Goal: Transaction & Acquisition: Purchase product/service

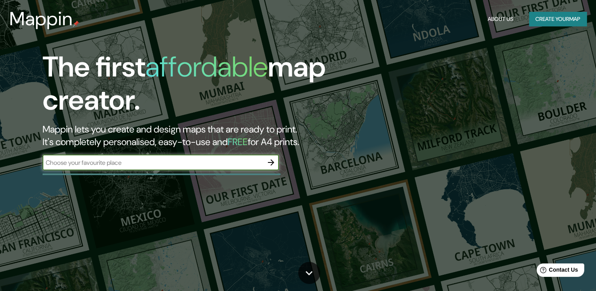
click at [274, 160] on icon "button" at bounding box center [270, 162] width 9 height 9
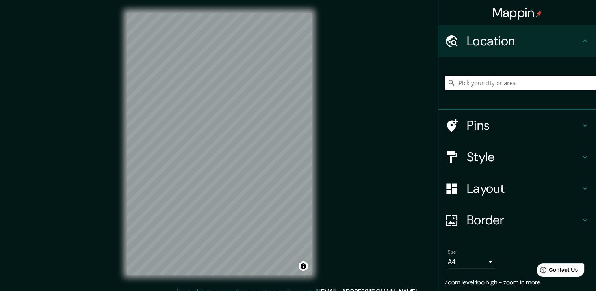
click at [489, 83] on input "Pick your city or area" at bounding box center [520, 83] width 151 height 14
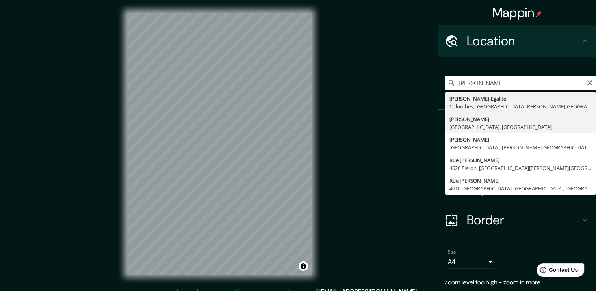
type input "[PERSON_NAME][GEOGRAPHIC_DATA], [GEOGRAPHIC_DATA], [GEOGRAPHIC_DATA]"
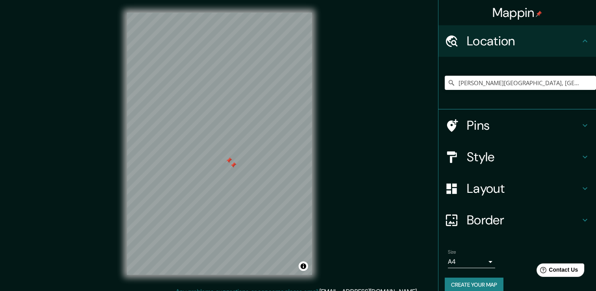
click at [233, 165] on div at bounding box center [233, 165] width 6 height 6
click at [231, 160] on div at bounding box center [229, 160] width 6 height 6
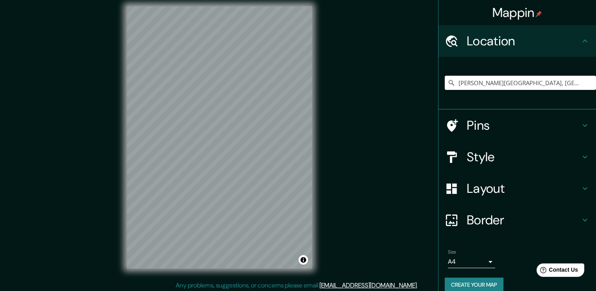
scroll to position [9, 0]
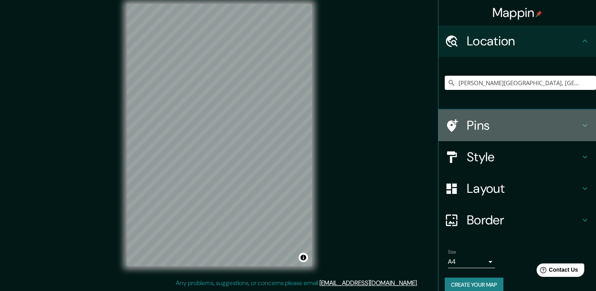
click at [570, 121] on h4 "Pins" at bounding box center [524, 125] width 114 height 16
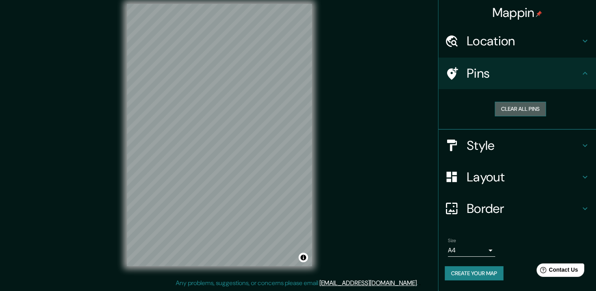
click at [539, 108] on button "Clear all pins" at bounding box center [520, 109] width 51 height 15
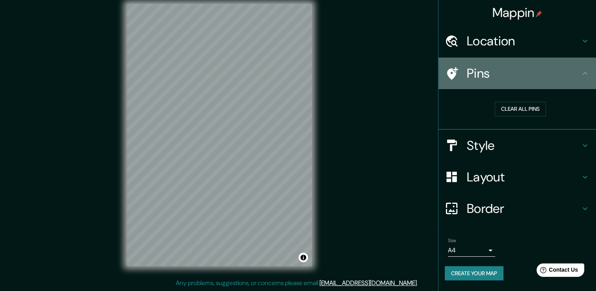
click at [585, 72] on icon at bounding box center [585, 73] width 5 height 3
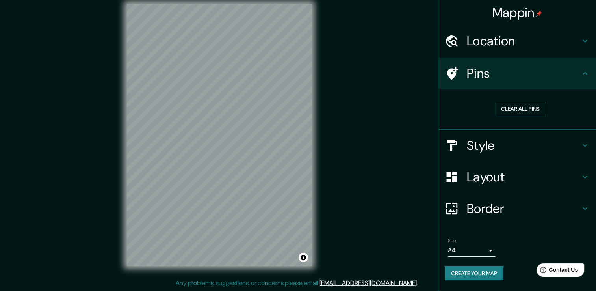
click at [582, 153] on div "Style" at bounding box center [518, 146] width 158 height 32
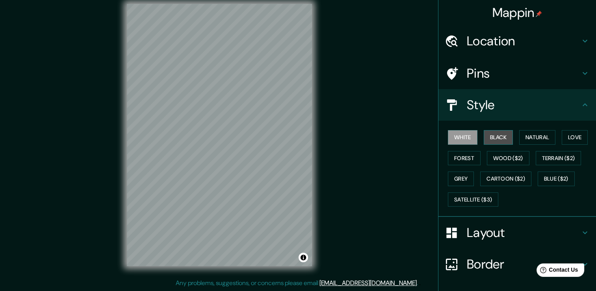
click at [497, 138] on button "Black" at bounding box center [499, 137] width 30 height 15
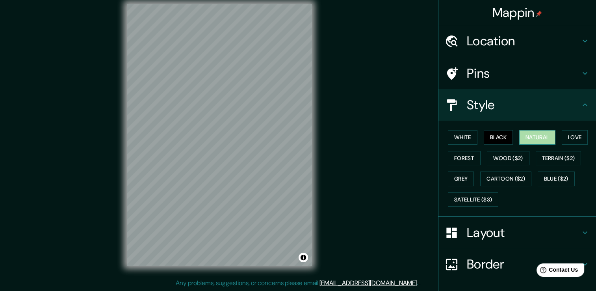
click at [525, 140] on button "Natural" at bounding box center [538, 137] width 36 height 15
click at [567, 138] on button "Love" at bounding box center [575, 137] width 26 height 15
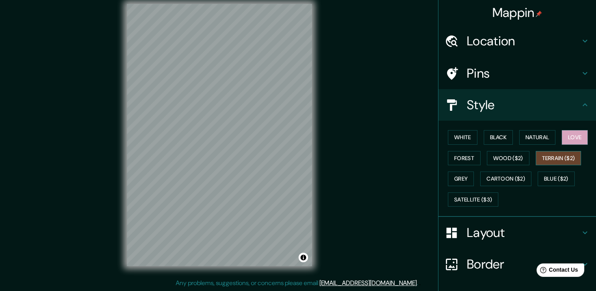
click at [566, 156] on button "Terrain ($2)" at bounding box center [559, 158] width 46 height 15
click at [516, 156] on button "Wood ($2)" at bounding box center [508, 158] width 43 height 15
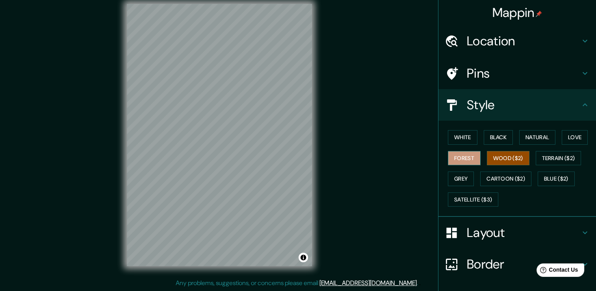
click at [471, 158] on button "Forest" at bounding box center [464, 158] width 33 height 15
click at [499, 161] on button "Wood ($2)" at bounding box center [508, 158] width 43 height 15
click at [475, 175] on div "White Black Natural Love Forest Wood ($2) Terrain ($2) Grey Cartoon ($2) Blue (…" at bounding box center [520, 168] width 151 height 83
click at [488, 176] on button "Cartoon ($2)" at bounding box center [505, 178] width 51 height 15
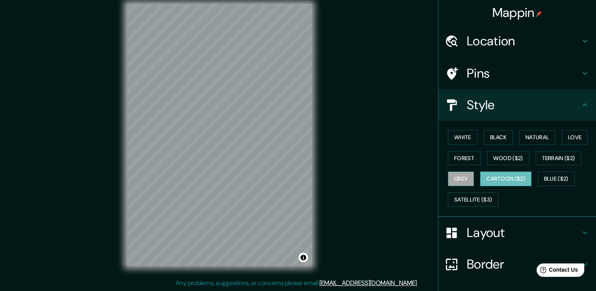
click at [459, 177] on button "Grey" at bounding box center [461, 178] width 26 height 15
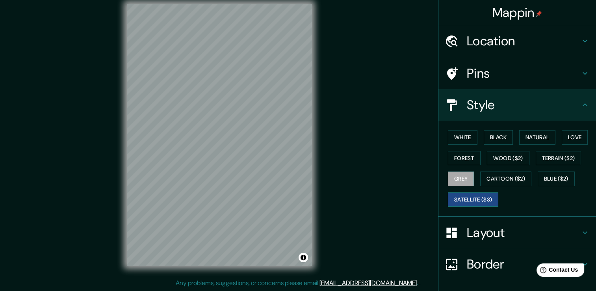
click at [471, 201] on button "Satellite ($3)" at bounding box center [473, 199] width 50 height 15
click at [467, 137] on button "White" at bounding box center [463, 137] width 30 height 15
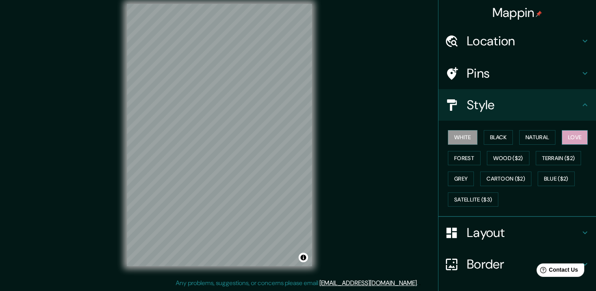
click at [574, 139] on button "Love" at bounding box center [575, 137] width 26 height 15
click at [465, 155] on button "Forest" at bounding box center [464, 158] width 33 height 15
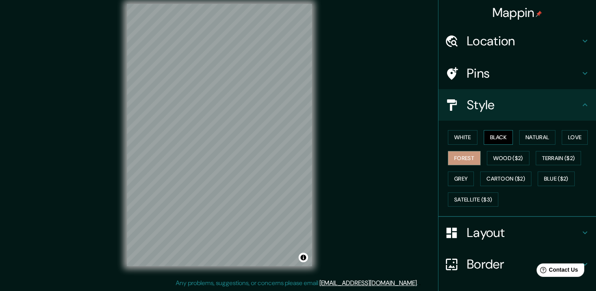
click at [497, 138] on button "Black" at bounding box center [499, 137] width 30 height 15
click at [524, 138] on button "Natural" at bounding box center [538, 137] width 36 height 15
click at [462, 154] on button "Forest" at bounding box center [464, 158] width 33 height 15
click at [462, 140] on button "White" at bounding box center [463, 137] width 30 height 15
click at [498, 136] on button "Black" at bounding box center [499, 137] width 30 height 15
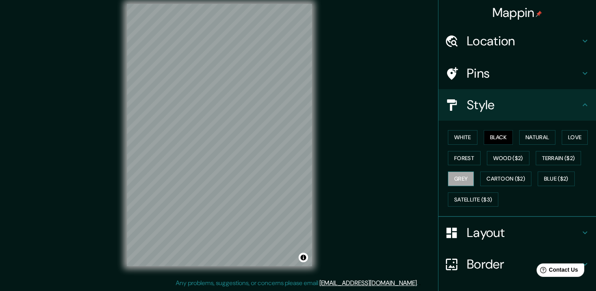
click at [459, 174] on button "Grey" at bounding box center [461, 178] width 26 height 15
click at [498, 177] on button "Cartoon ($2)" at bounding box center [505, 178] width 51 height 15
click at [457, 180] on button "Grey" at bounding box center [461, 178] width 26 height 15
click at [551, 158] on button "Terrain ($2)" at bounding box center [559, 158] width 46 height 15
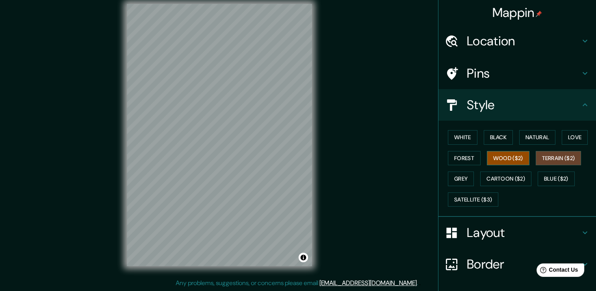
click at [512, 156] on button "Wood ($2)" at bounding box center [508, 158] width 43 height 15
click at [470, 155] on button "Forest" at bounding box center [464, 158] width 33 height 15
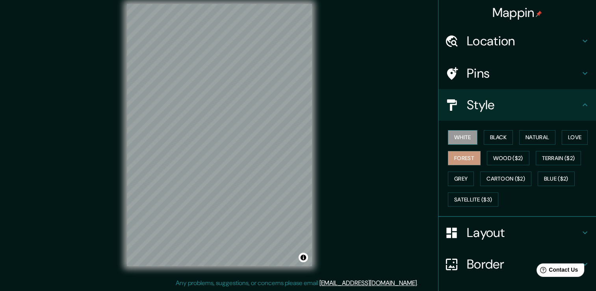
click at [464, 140] on button "White" at bounding box center [463, 137] width 30 height 15
click at [505, 137] on button "Black" at bounding box center [499, 137] width 30 height 15
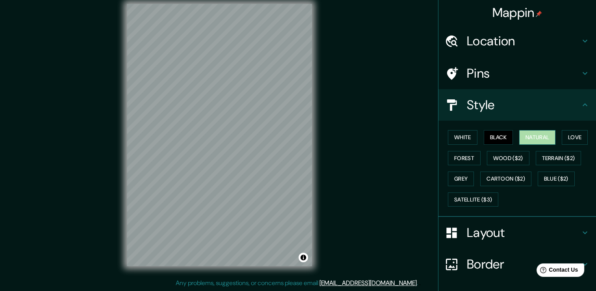
click at [520, 135] on button "Natural" at bounding box center [538, 137] width 36 height 15
click at [565, 134] on button "Love" at bounding box center [575, 137] width 26 height 15
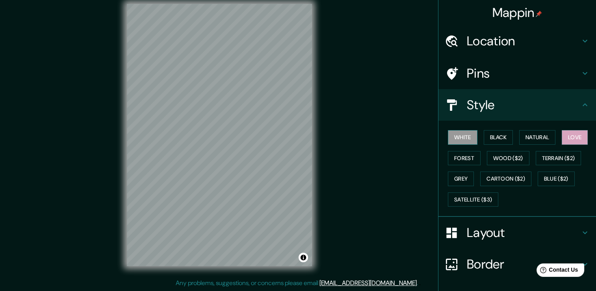
click at [468, 132] on button "White" at bounding box center [463, 137] width 30 height 15
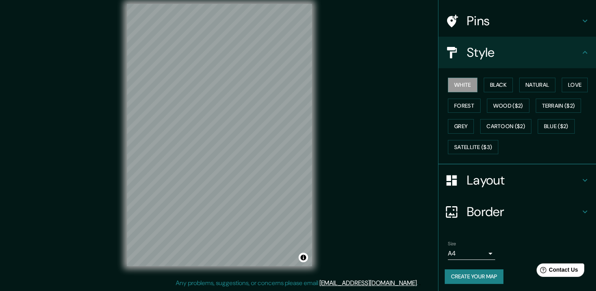
scroll to position [53, 0]
click at [481, 251] on body "Mappin Location [GEOGRAPHIC_DATA][PERSON_NAME][GEOGRAPHIC_DATA], [GEOGRAPHIC_DA…" at bounding box center [298, 136] width 596 height 291
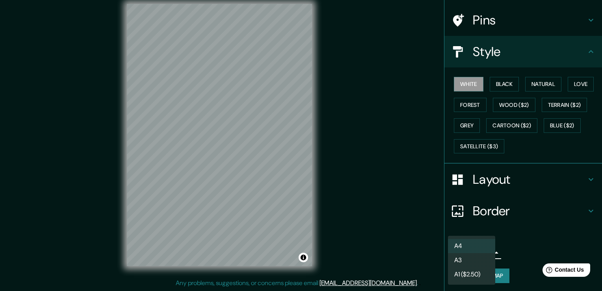
click at [518, 246] on div at bounding box center [301, 145] width 602 height 291
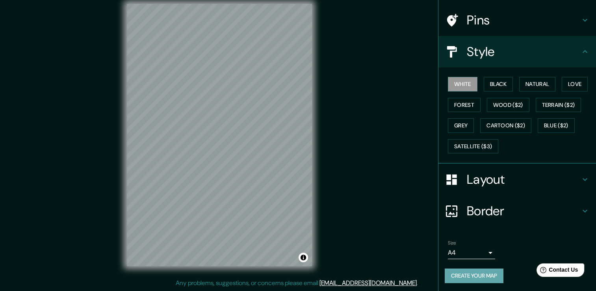
click at [471, 272] on button "Create your map" at bounding box center [474, 275] width 59 height 15
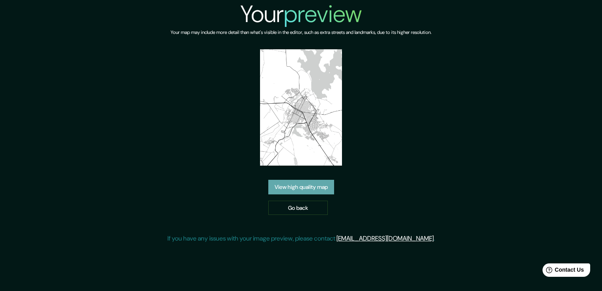
click at [326, 187] on link "View high quality map" at bounding box center [301, 187] width 66 height 15
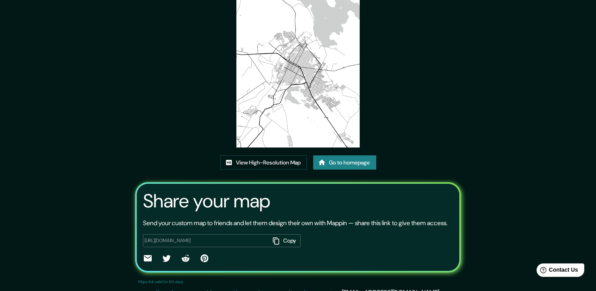
scroll to position [80, 0]
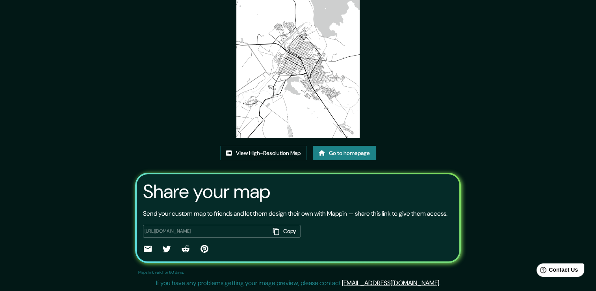
click at [287, 232] on button "Copy" at bounding box center [285, 231] width 31 height 13
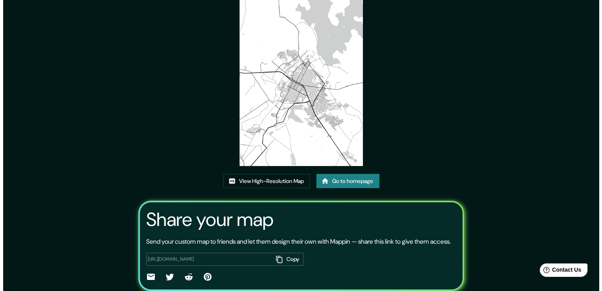
scroll to position [0, 0]
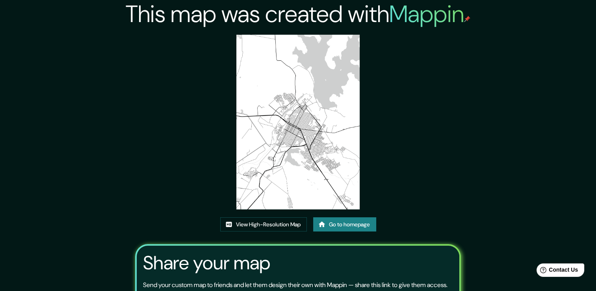
drag, startPoint x: 301, startPoint y: 158, endPoint x: 420, endPoint y: 132, distance: 121.9
click at [420, 132] on div "This map was created with Mappin View High-Resolution Map Go to homepage Share …" at bounding box center [298, 181] width 345 height 362
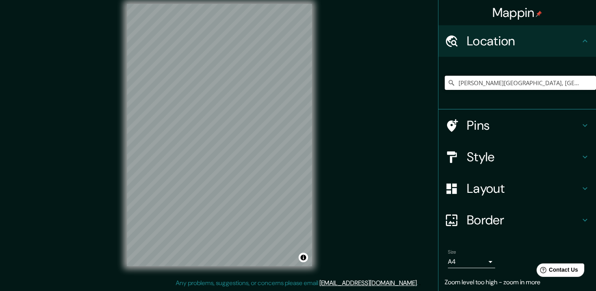
click at [545, 78] on input "[PERSON_NAME][GEOGRAPHIC_DATA], [GEOGRAPHIC_DATA], [GEOGRAPHIC_DATA]" at bounding box center [520, 83] width 151 height 14
click at [556, 80] on input "[PERSON_NAME][GEOGRAPHIC_DATA], [GEOGRAPHIC_DATA], [GEOGRAPHIC_DATA]" at bounding box center [520, 83] width 151 height 14
click at [240, 97] on div at bounding box center [237, 98] width 6 height 6
drag, startPoint x: 242, startPoint y: 98, endPoint x: 479, endPoint y: 107, distance: 237.9
click at [242, 97] on div at bounding box center [245, 97] width 6 height 6
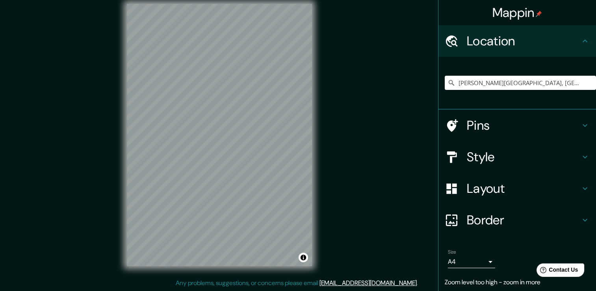
click at [448, 82] on icon at bounding box center [452, 83] width 8 height 8
click at [581, 41] on icon at bounding box center [585, 40] width 9 height 9
click at [492, 150] on h4 "Style" at bounding box center [524, 157] width 114 height 16
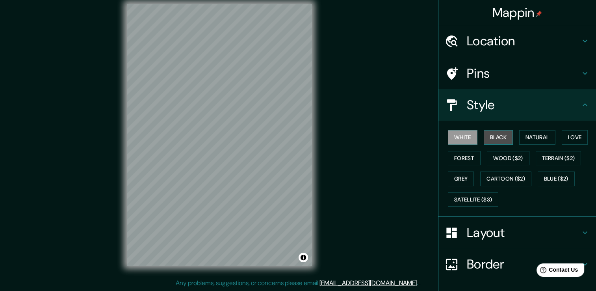
click at [484, 133] on button "Black" at bounding box center [499, 137] width 30 height 15
click at [464, 136] on button "White" at bounding box center [463, 137] width 30 height 15
click at [524, 27] on div "Location" at bounding box center [518, 41] width 158 height 32
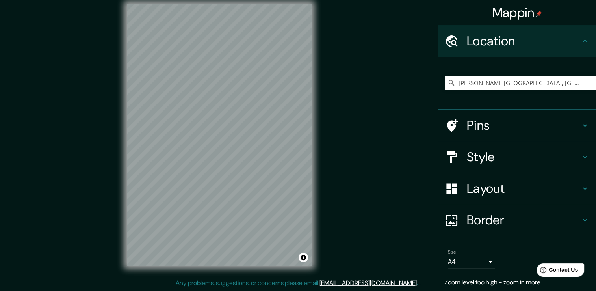
click at [566, 73] on div "[PERSON_NAME][GEOGRAPHIC_DATA], [GEOGRAPHIC_DATA], [GEOGRAPHIC_DATA]" at bounding box center [520, 82] width 151 height 39
click at [566, 78] on input "[PERSON_NAME][GEOGRAPHIC_DATA], [GEOGRAPHIC_DATA], [GEOGRAPHIC_DATA]" at bounding box center [520, 83] width 151 height 14
drag, startPoint x: 553, startPoint y: 83, endPoint x: 528, endPoint y: 83, distance: 25.2
click at [528, 83] on input "[PERSON_NAME][GEOGRAPHIC_DATA], [GEOGRAPHIC_DATA], [GEOGRAPHIC_DATA]" at bounding box center [520, 83] width 151 height 14
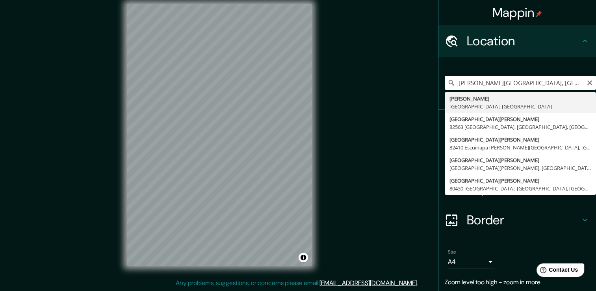
type input "[PERSON_NAME][GEOGRAPHIC_DATA], [GEOGRAPHIC_DATA], [GEOGRAPHIC_DATA]"
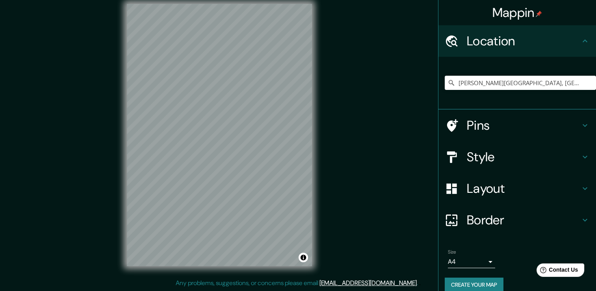
click at [487, 162] on h4 "Style" at bounding box center [524, 157] width 114 height 16
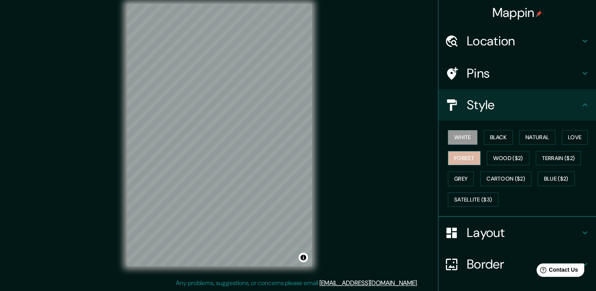
click at [467, 156] on button "Forest" at bounding box center [464, 158] width 33 height 15
click at [502, 136] on button "Black" at bounding box center [499, 137] width 30 height 15
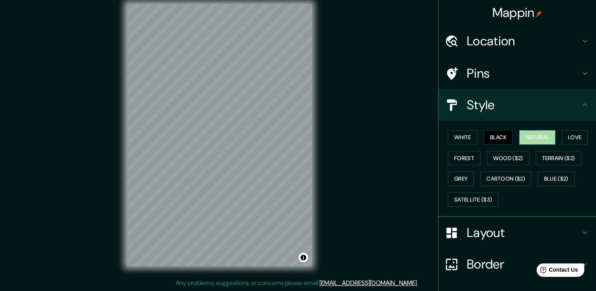
click at [530, 133] on button "Natural" at bounding box center [538, 137] width 36 height 15
click at [570, 138] on button "Love" at bounding box center [575, 137] width 26 height 15
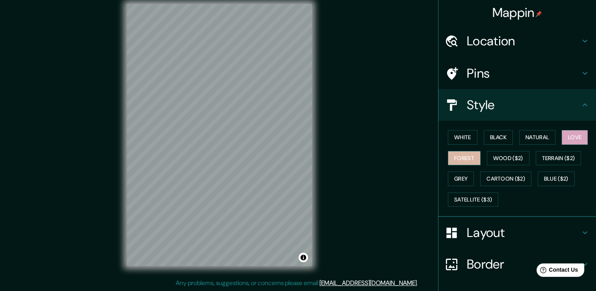
click at [467, 156] on button "Forest" at bounding box center [464, 158] width 33 height 15
click at [508, 155] on button "Wood ($2)" at bounding box center [508, 158] width 43 height 15
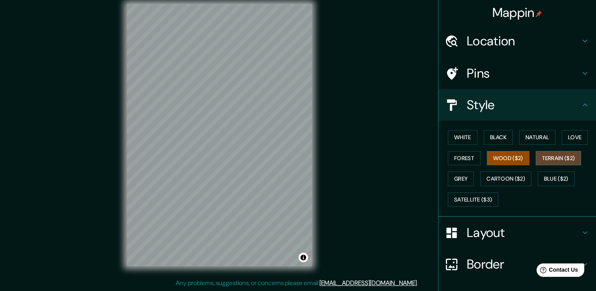
click at [555, 157] on button "Terrain ($2)" at bounding box center [559, 158] width 46 height 15
click at [555, 181] on button "Blue ($2)" at bounding box center [556, 178] width 37 height 15
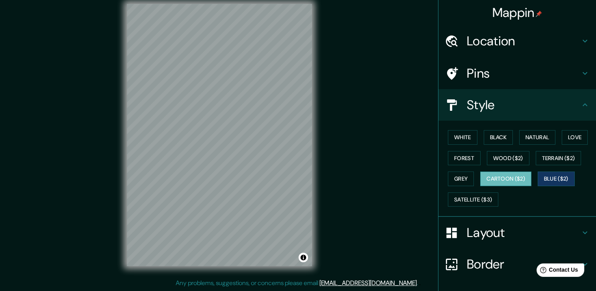
click at [519, 179] on button "Cartoon ($2)" at bounding box center [505, 178] width 51 height 15
click at [466, 181] on button "Grey" at bounding box center [461, 178] width 26 height 15
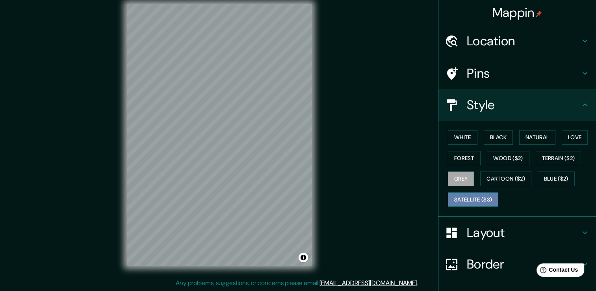
click at [462, 199] on button "Satellite ($3)" at bounding box center [473, 199] width 50 height 15
click at [466, 181] on button "Grey" at bounding box center [461, 178] width 26 height 15
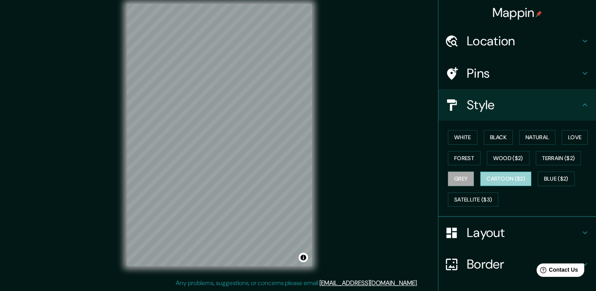
click at [504, 182] on button "Cartoon ($2)" at bounding box center [505, 178] width 51 height 15
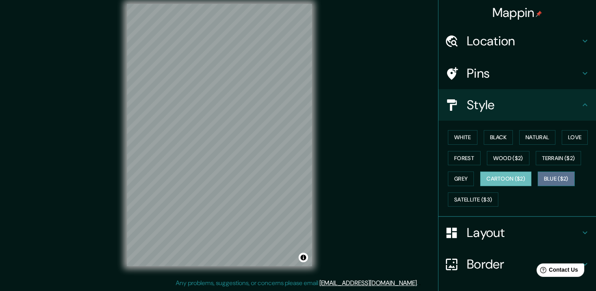
click at [555, 177] on button "Blue ($2)" at bounding box center [556, 178] width 37 height 15
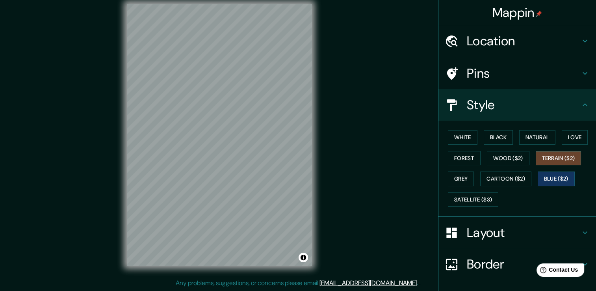
click at [552, 160] on button "Terrain ($2)" at bounding box center [559, 158] width 46 height 15
click at [505, 158] on button "Wood ($2)" at bounding box center [508, 158] width 43 height 15
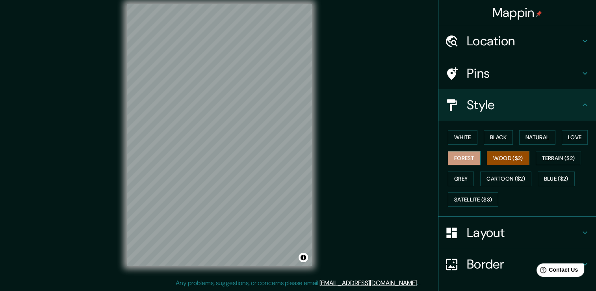
click at [466, 154] on button "Forest" at bounding box center [464, 158] width 33 height 15
click at [563, 136] on button "Love" at bounding box center [575, 137] width 26 height 15
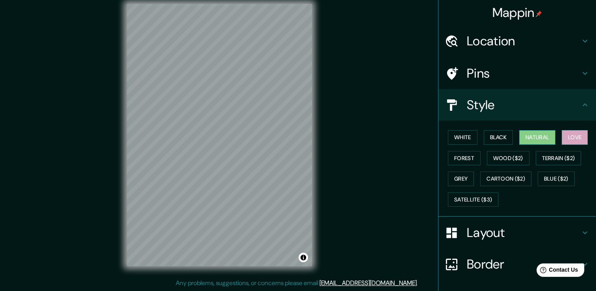
click at [540, 138] on button "Natural" at bounding box center [538, 137] width 36 height 15
click at [490, 140] on button "Black" at bounding box center [499, 137] width 30 height 15
click at [473, 140] on div "White Black Natural Love Forest Wood ($2) Terrain ($2) Grey Cartoon ($2) Blue (…" at bounding box center [520, 168] width 151 height 83
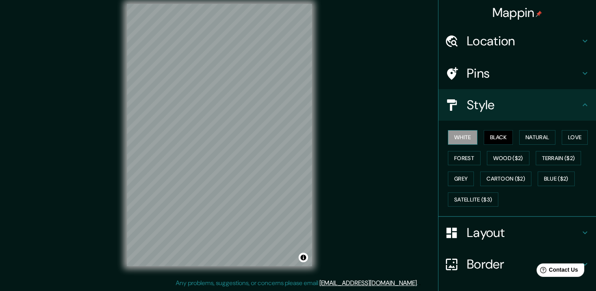
click at [458, 138] on button "White" at bounding box center [463, 137] width 30 height 15
click at [534, 133] on button "Natural" at bounding box center [538, 137] width 36 height 15
click at [535, 223] on div "Layout" at bounding box center [518, 233] width 158 height 32
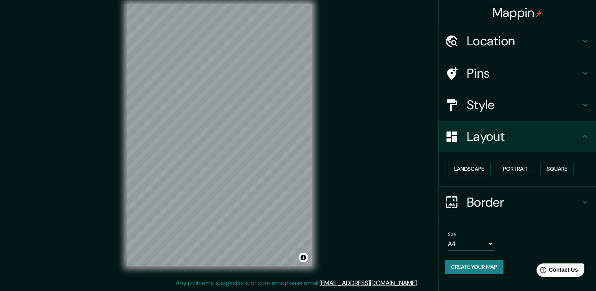
click at [481, 166] on button "Landscape" at bounding box center [469, 169] width 43 height 15
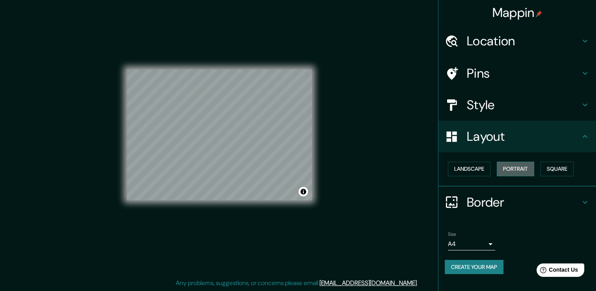
click at [520, 173] on button "Portrait" at bounding box center [515, 169] width 37 height 15
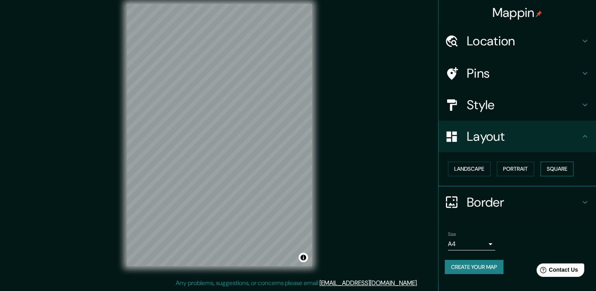
click at [557, 173] on button "Square" at bounding box center [557, 169] width 33 height 15
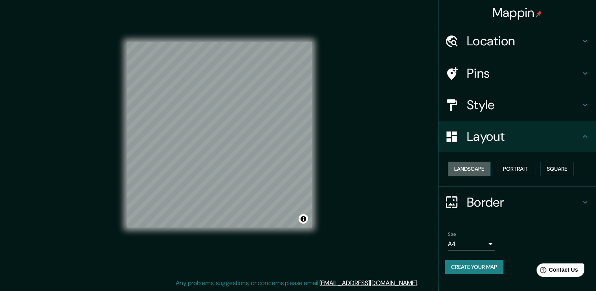
click at [481, 168] on button "Landscape" at bounding box center [469, 169] width 43 height 15
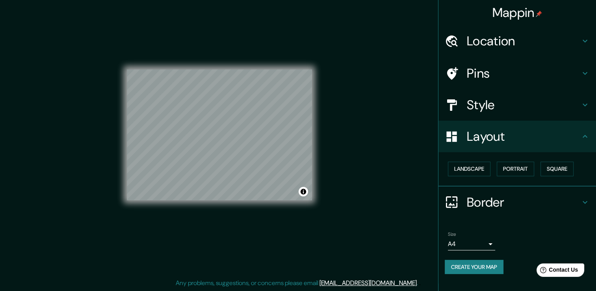
click at [551, 199] on h4 "Border" at bounding box center [524, 202] width 114 height 16
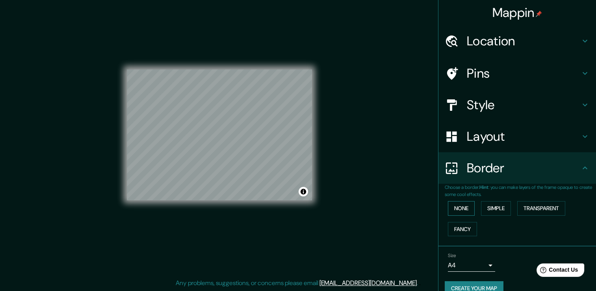
click at [448, 206] on button "None" at bounding box center [461, 208] width 27 height 15
click at [499, 208] on button "Simple" at bounding box center [496, 208] width 30 height 15
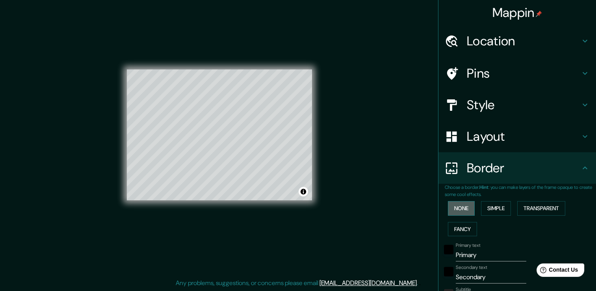
click at [462, 207] on button "None" at bounding box center [461, 208] width 27 height 15
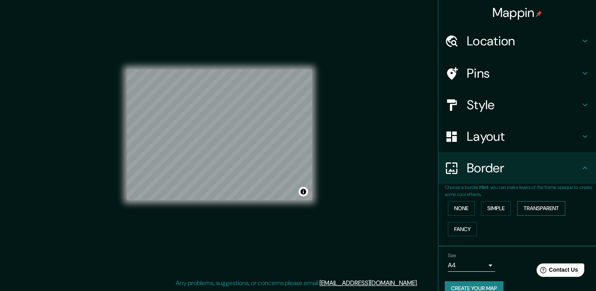
click at [541, 207] on button "Transparent" at bounding box center [542, 208] width 48 height 15
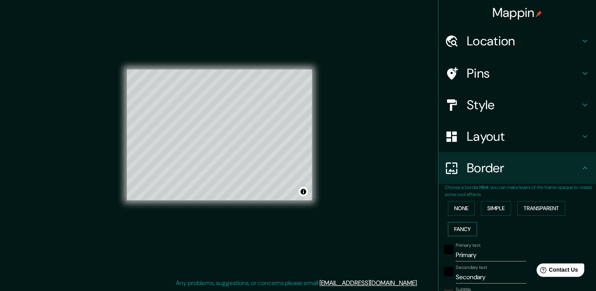
click at [458, 222] on button "Fancy" at bounding box center [462, 229] width 29 height 15
click at [498, 210] on button "Simple" at bounding box center [496, 208] width 30 height 15
click at [465, 210] on button "None" at bounding box center [461, 208] width 27 height 15
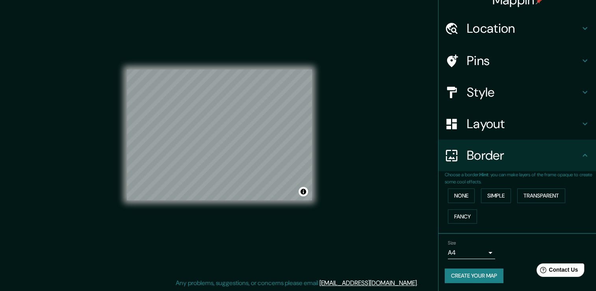
scroll to position [13, 0]
click at [470, 277] on button "Create your map" at bounding box center [474, 275] width 59 height 15
click at [475, 274] on div "Create your map" at bounding box center [517, 275] width 145 height 15
click at [492, 272] on button "Create your map" at bounding box center [474, 275] width 59 height 15
click at [463, 195] on button "None" at bounding box center [461, 195] width 27 height 15
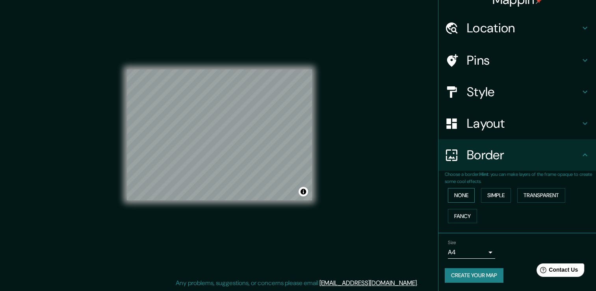
click at [457, 192] on button "None" at bounding box center [461, 195] width 27 height 15
click at [492, 197] on button "Simple" at bounding box center [496, 195] width 30 height 15
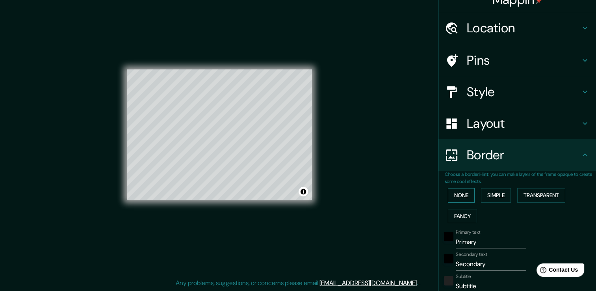
click at [465, 193] on button "None" at bounding box center [461, 195] width 27 height 15
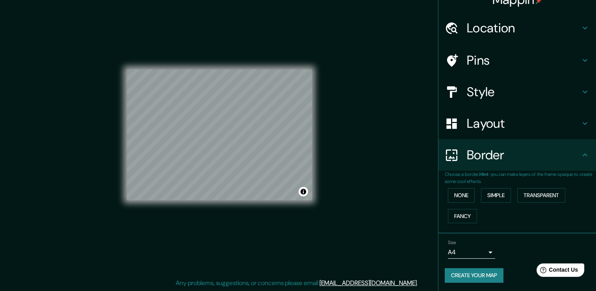
click at [548, 153] on h4 "Border" at bounding box center [524, 155] width 114 height 16
click at [532, 188] on button "Transparent" at bounding box center [542, 195] width 48 height 15
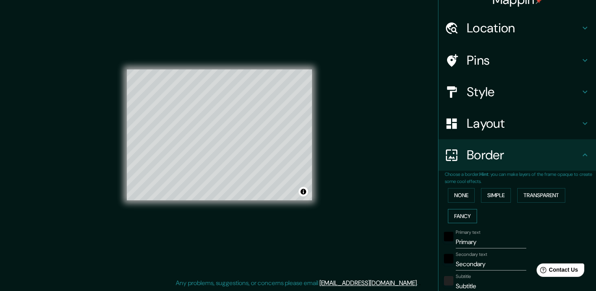
click at [457, 209] on button "Fancy" at bounding box center [462, 216] width 29 height 15
click at [459, 194] on button "None" at bounding box center [461, 195] width 27 height 15
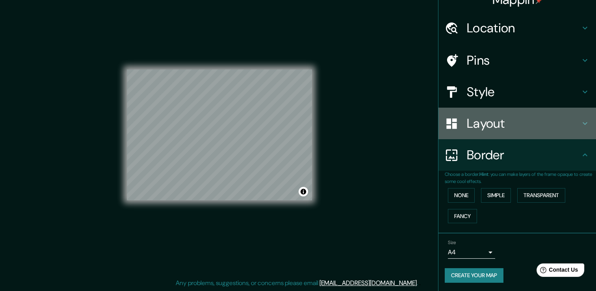
click at [572, 130] on h4 "Layout" at bounding box center [524, 123] width 114 height 16
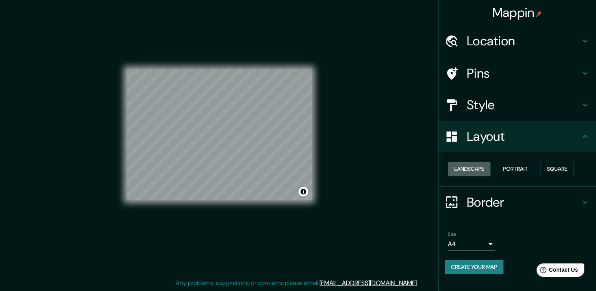
click at [479, 170] on button "Landscape" at bounding box center [469, 169] width 43 height 15
click at [511, 168] on button "Portrait" at bounding box center [515, 169] width 37 height 15
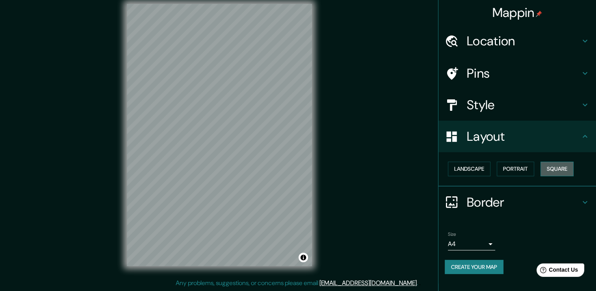
click at [550, 167] on button "Square" at bounding box center [557, 169] width 33 height 15
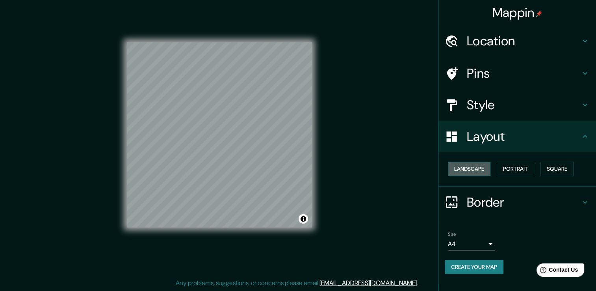
click at [481, 168] on button "Landscape" at bounding box center [469, 169] width 43 height 15
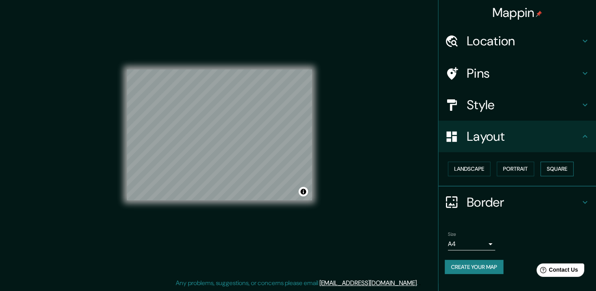
click at [571, 164] on button "Square" at bounding box center [557, 169] width 33 height 15
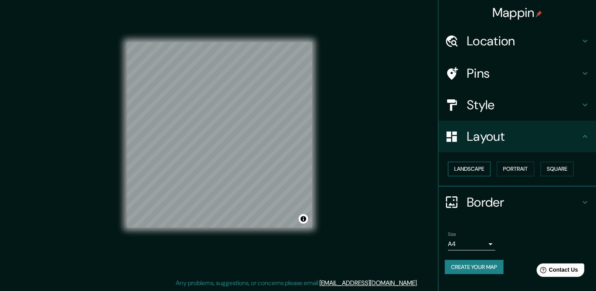
drag, startPoint x: 541, startPoint y: 168, endPoint x: 471, endPoint y: 166, distance: 69.8
click at [540, 168] on div "Landscape [GEOGRAPHIC_DATA]" at bounding box center [520, 168] width 151 height 21
click at [524, 173] on button "Portrait" at bounding box center [515, 169] width 37 height 15
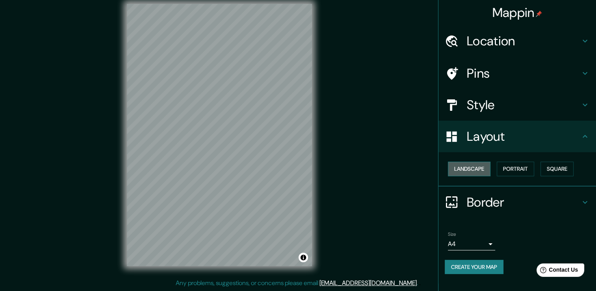
click at [475, 168] on button "Landscape" at bounding box center [469, 169] width 43 height 15
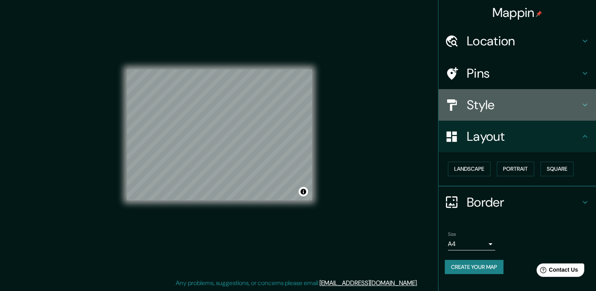
click at [542, 114] on div "Style" at bounding box center [518, 105] width 158 height 32
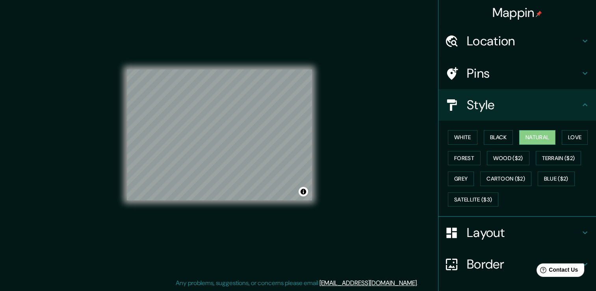
click at [540, 109] on h4 "Style" at bounding box center [524, 105] width 114 height 16
drag, startPoint x: 313, startPoint y: 177, endPoint x: 382, endPoint y: 103, distance: 100.7
click at [372, 98] on div "Mappin Location [GEOGRAPHIC_DATA][PERSON_NAME][GEOGRAPHIC_DATA], [GEOGRAPHIC_DA…" at bounding box center [298, 141] width 596 height 300
click at [423, 175] on div "Mappin Location [GEOGRAPHIC_DATA][PERSON_NAME][GEOGRAPHIC_DATA], [GEOGRAPHIC_DA…" at bounding box center [298, 141] width 596 height 300
click at [424, 169] on div "Mappin Location [GEOGRAPHIC_DATA][PERSON_NAME][GEOGRAPHIC_DATA], [GEOGRAPHIC_DA…" at bounding box center [298, 141] width 596 height 300
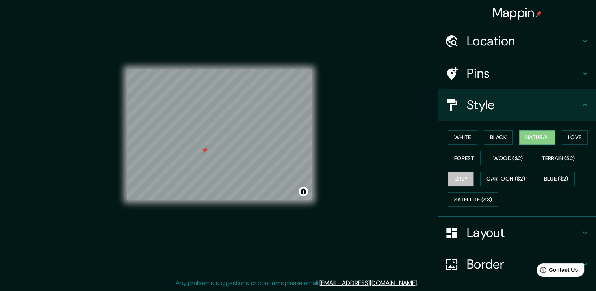
click at [463, 179] on button "Grey" at bounding box center [461, 178] width 26 height 15
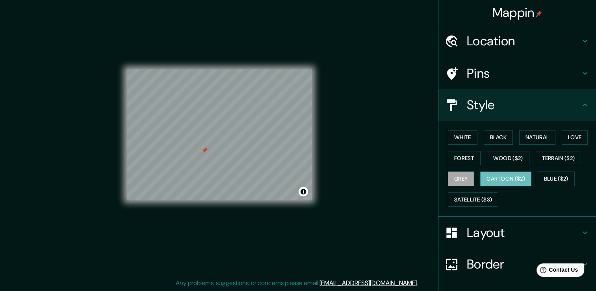
click at [503, 177] on button "Cartoon ($2)" at bounding box center [505, 178] width 51 height 15
click at [207, 151] on div at bounding box center [207, 150] width 6 height 6
click at [209, 149] on div at bounding box center [208, 149] width 6 height 6
click at [207, 148] on div at bounding box center [206, 149] width 6 height 6
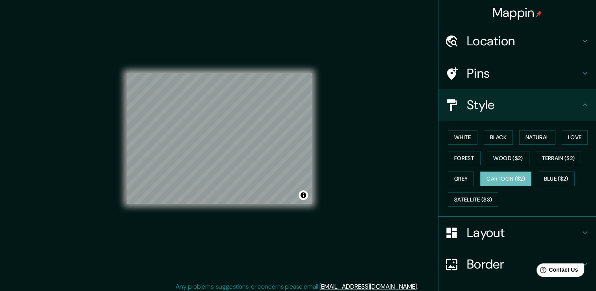
scroll to position [5, 0]
